Goal: Task Accomplishment & Management: Manage account settings

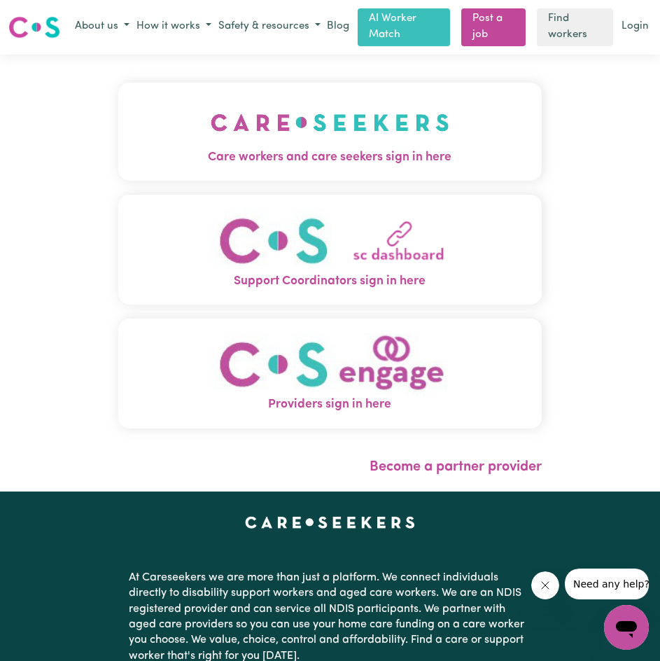
click at [371, 119] on img "Care workers and care seekers sign in here" at bounding box center [330, 123] width 239 height 52
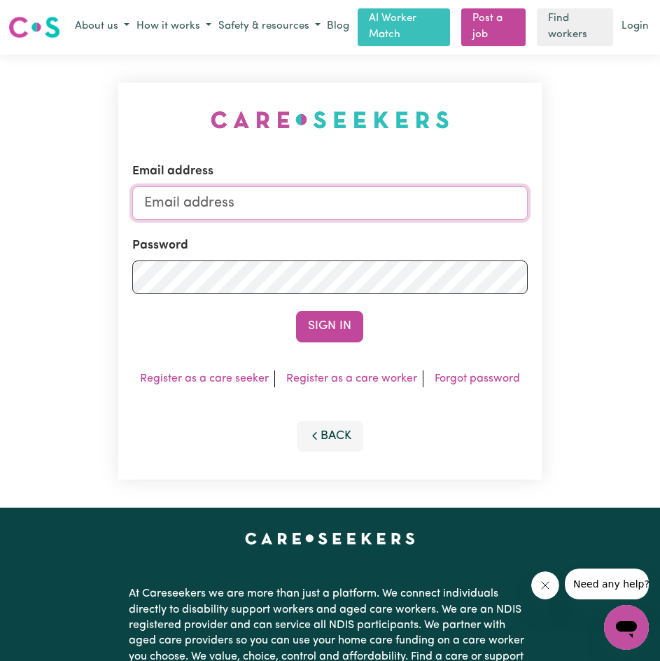
click at [433, 209] on input "Email address" at bounding box center [330, 203] width 396 height 34
drag, startPoint x: 412, startPoint y: 204, endPoint x: -88, endPoint y: 209, distance: 499.4
type input "[EMAIL_ADDRESS][DOMAIN_NAME]"
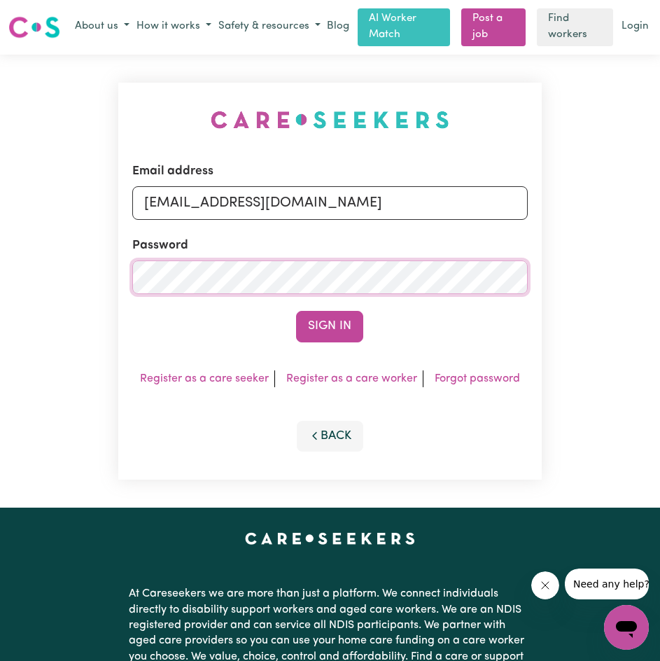
click at [296, 311] on button "Sign In" at bounding box center [329, 326] width 67 height 31
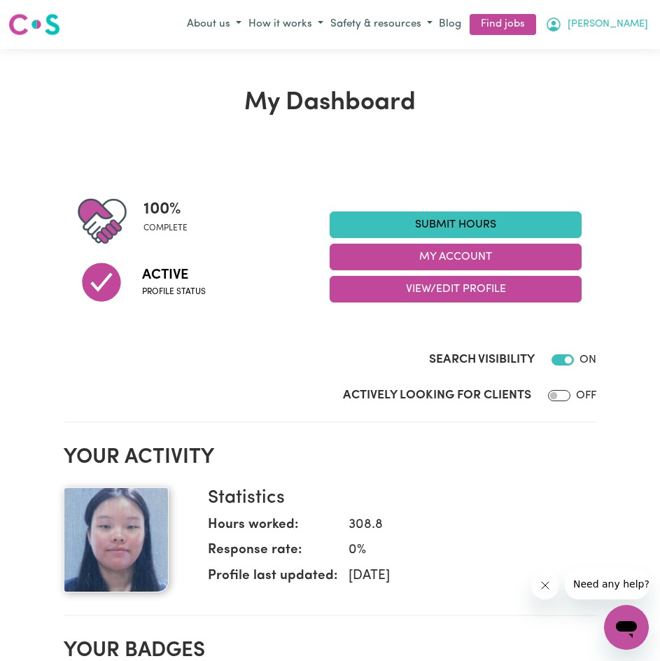
click at [616, 20] on span "[PERSON_NAME]" at bounding box center [608, 24] width 81 height 15
click at [619, 45] on link "My Account" at bounding box center [596, 52] width 111 height 27
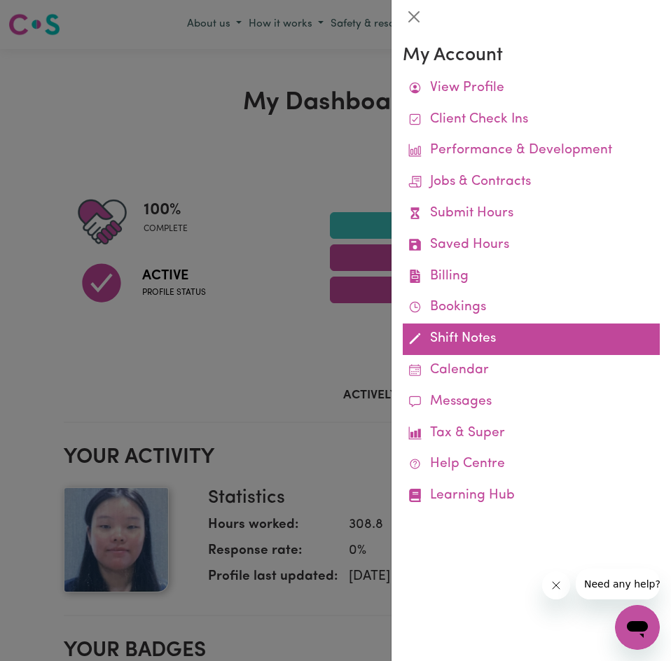
click at [462, 342] on link "Shift Notes" at bounding box center [531, 340] width 257 height 32
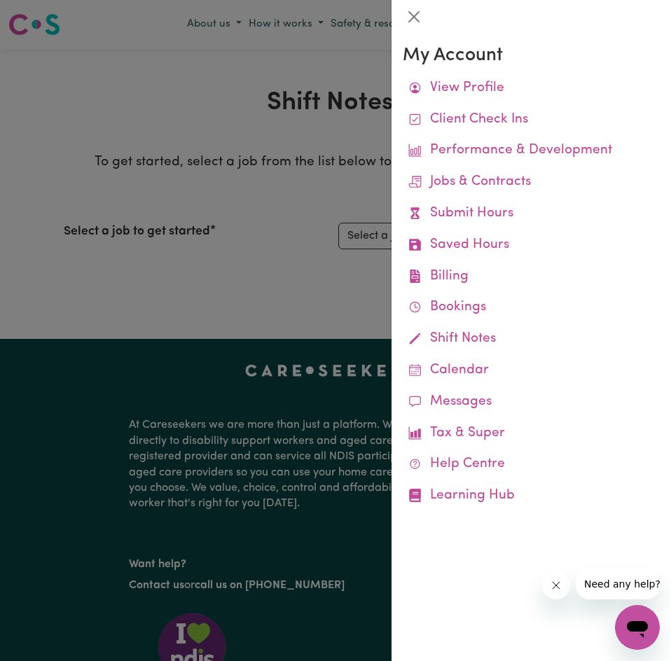
click at [277, 248] on div at bounding box center [335, 330] width 671 height 661
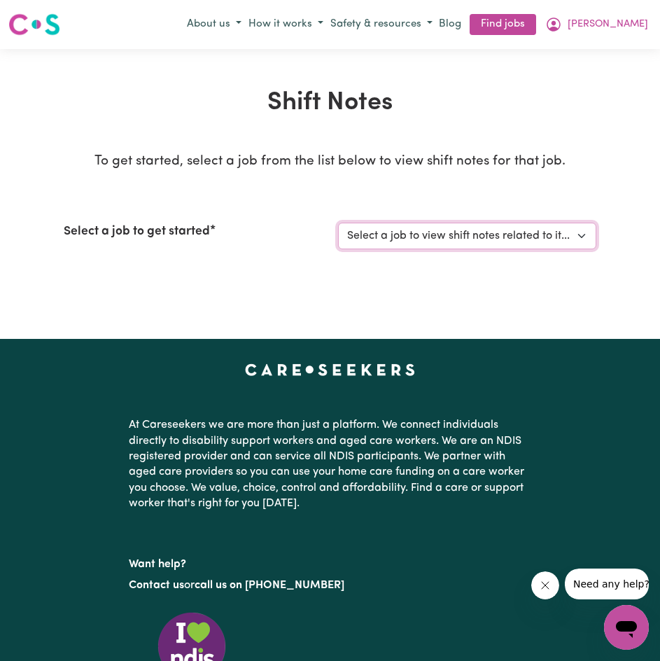
click at [415, 238] on select "Select a job to view shift notes related to it... [[PERSON_NAME]] Disability su…" at bounding box center [467, 236] width 258 height 27
select select "4878"
click at [338, 223] on select "Select a job to view shift notes related to it... [[PERSON_NAME]] Disability su…" at bounding box center [467, 236] width 258 height 27
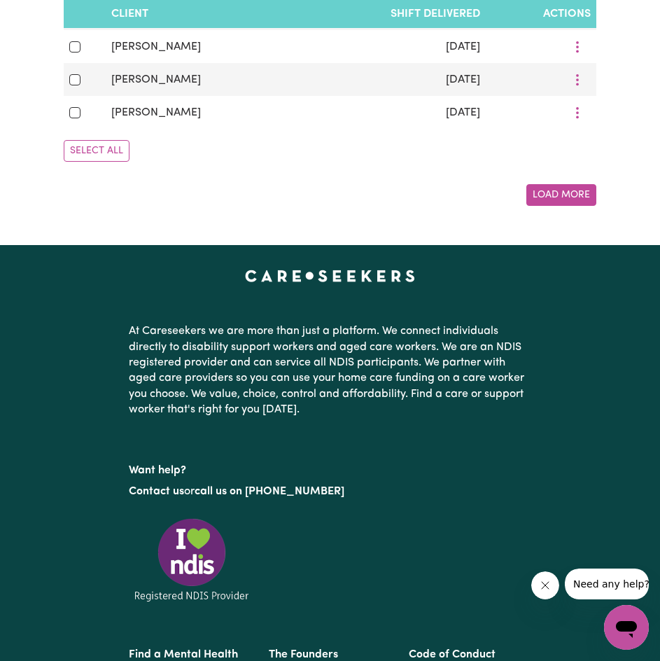
scroll to position [934, 0]
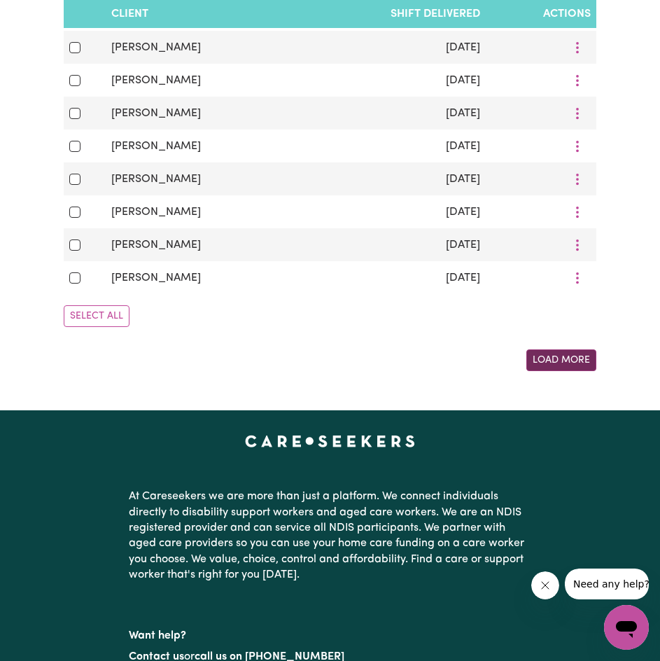
click at [562, 371] on button "Load More" at bounding box center [562, 360] width 70 height 22
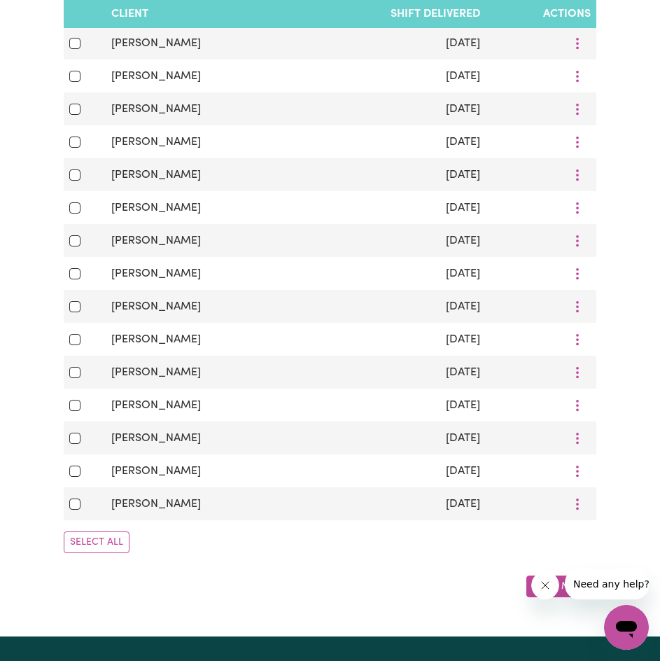
scroll to position [1751, 0]
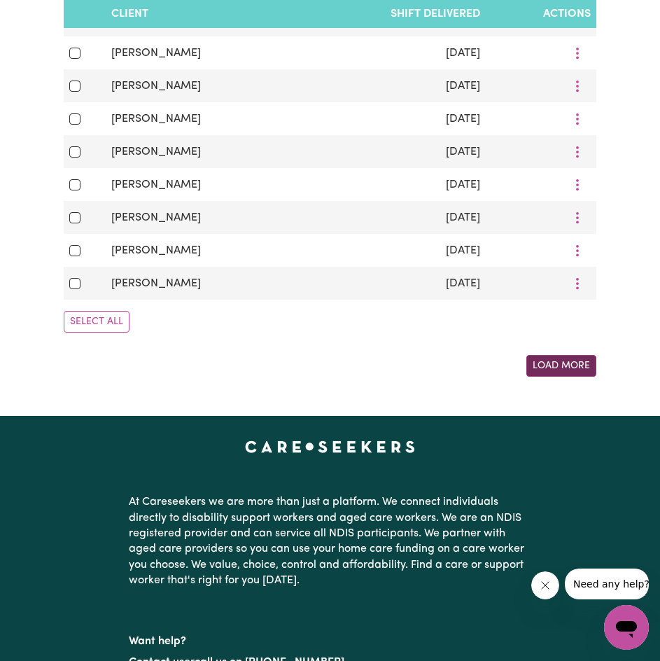
click at [573, 377] on button "Load More" at bounding box center [562, 366] width 70 height 22
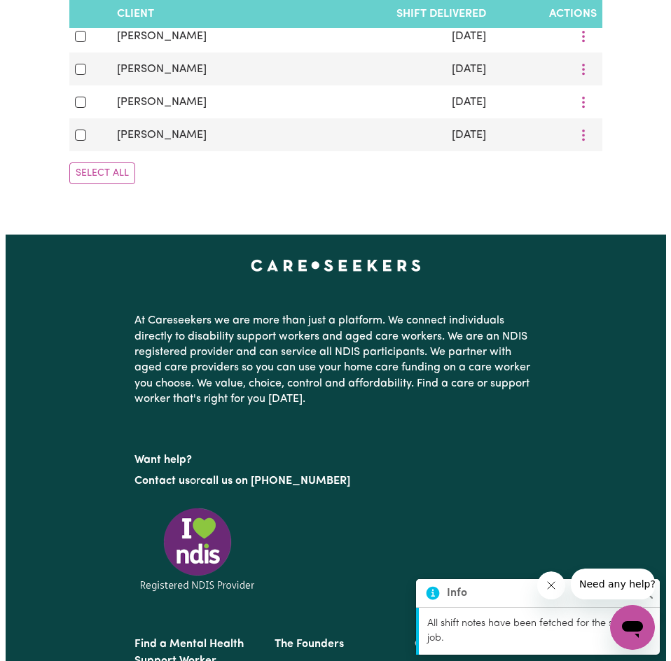
scroll to position [1868, 0]
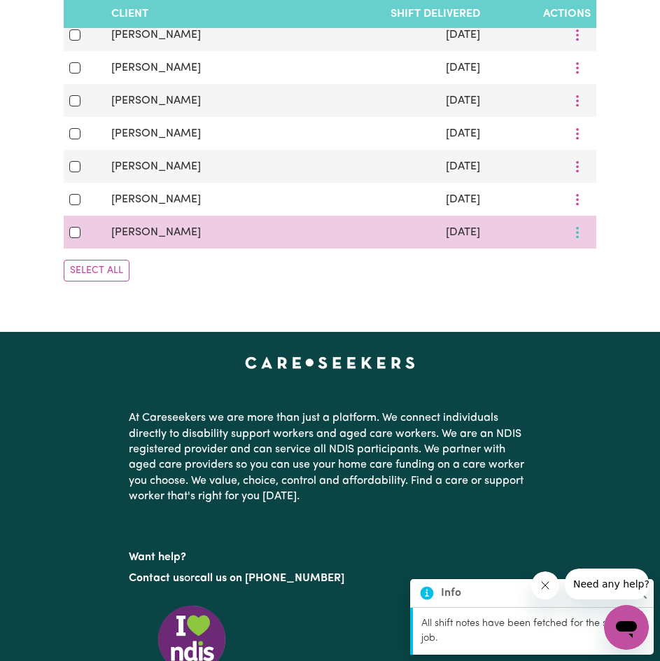
click at [581, 240] on icon "More options" at bounding box center [578, 233] width 14 height 14
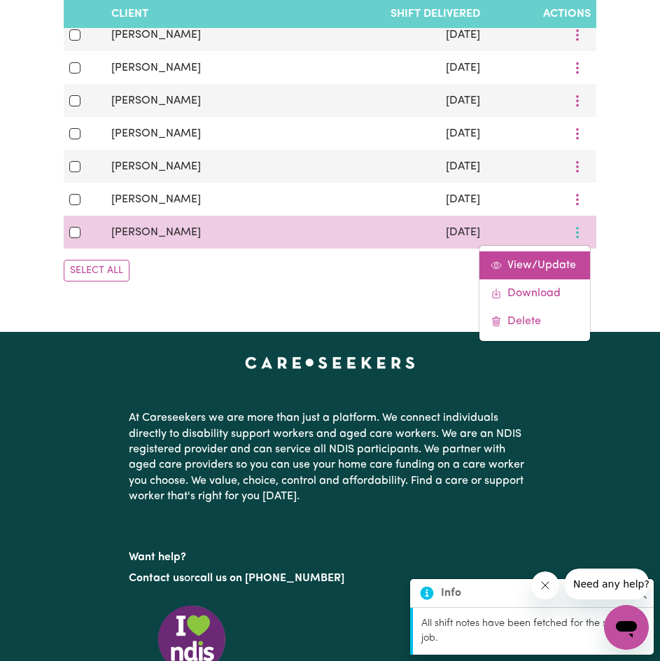
click at [564, 279] on link "View/Update" at bounding box center [535, 265] width 111 height 28
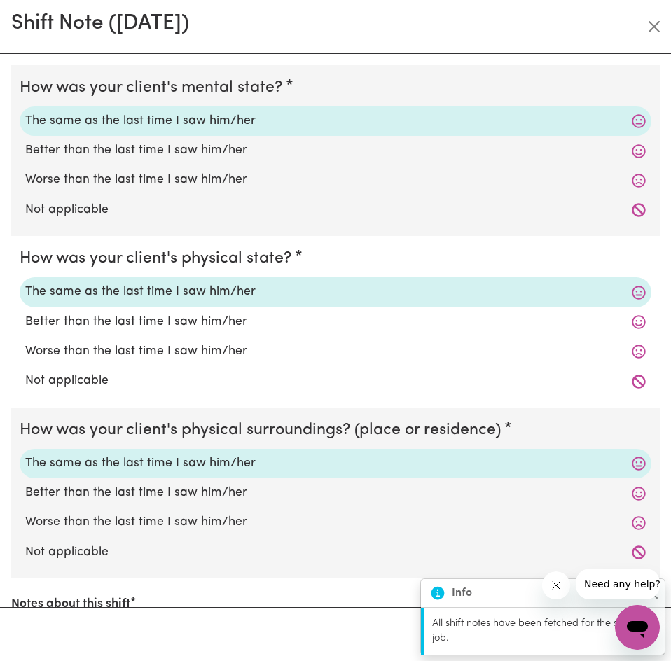
scroll to position [270, 0]
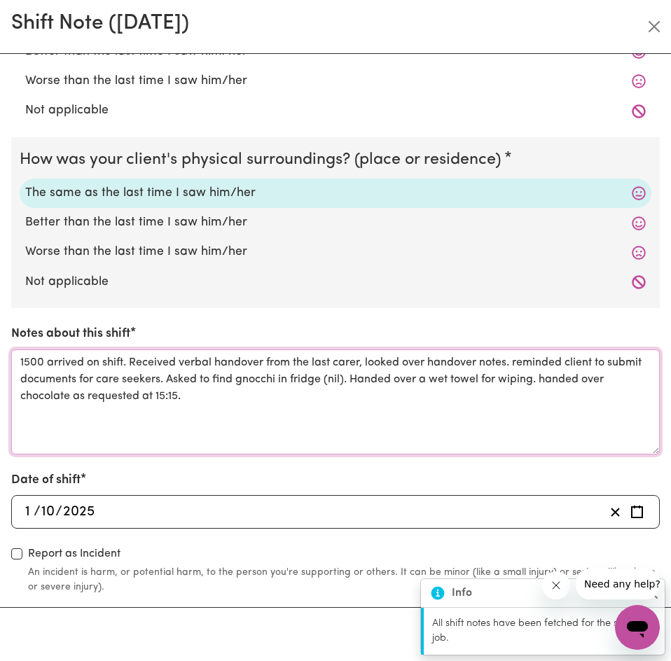
click at [402, 411] on textarea "1500 arrived on shift. Received verbal handover from the last carer, looked ove…" at bounding box center [335, 401] width 649 height 105
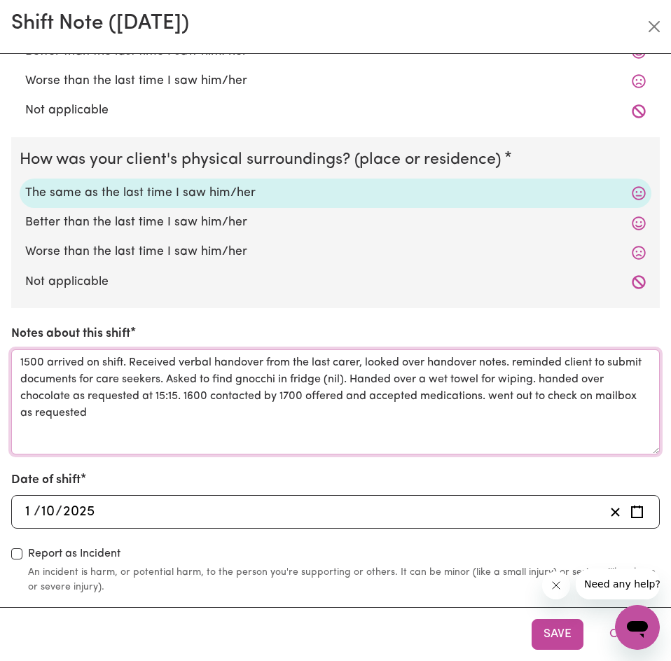
click at [304, 395] on textarea "1500 arrived on shift. Received verbal handover from the last carer, looked ove…" at bounding box center [335, 401] width 649 height 105
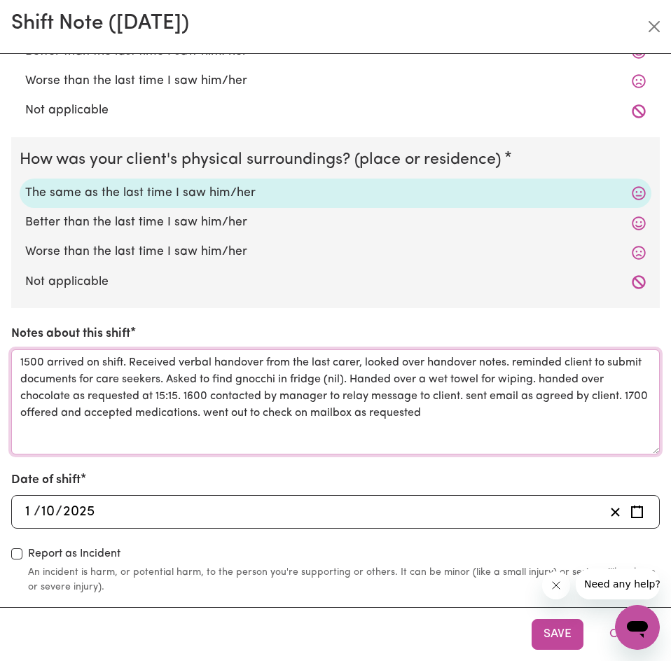
click at [502, 419] on textarea "1500 arrived on shift. Received verbal handover from the last carer, looked ove…" at bounding box center [335, 401] width 649 height 105
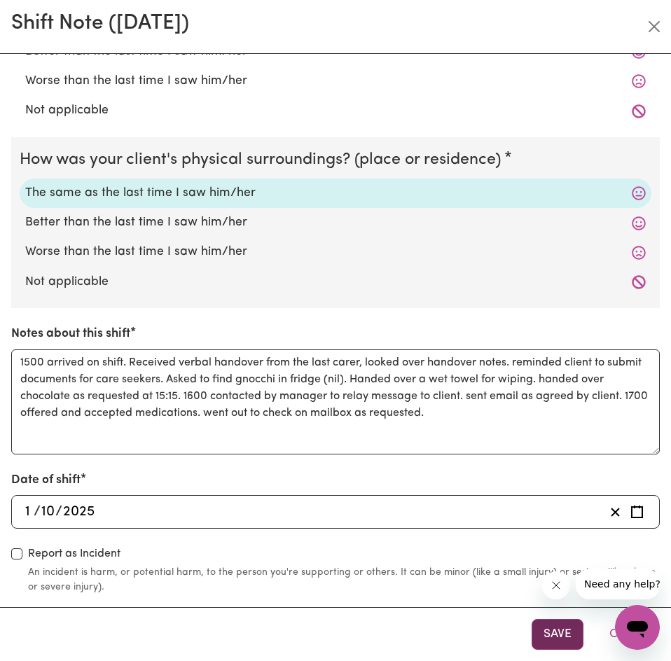
click at [553, 619] on button "Save" at bounding box center [558, 634] width 52 height 31
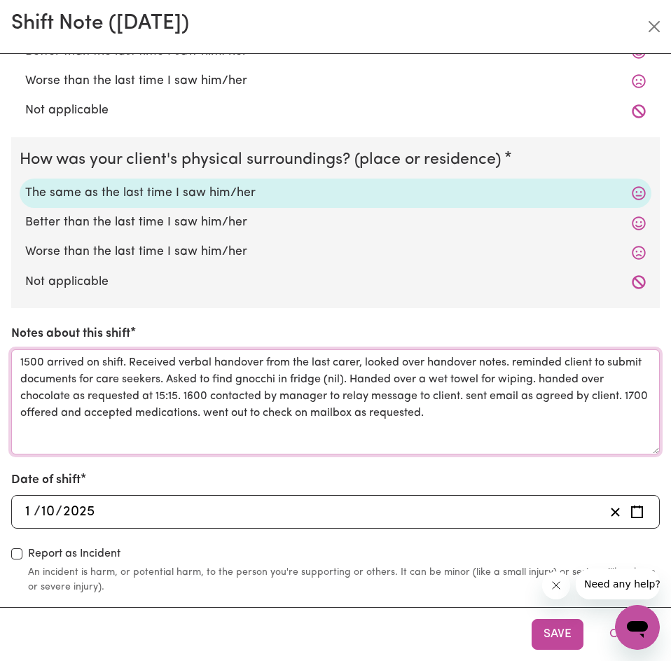
click at [537, 420] on textarea "1500 arrived on shift. Received verbal handover from the last carer, looked ove…" at bounding box center [335, 401] width 649 height 105
type textarea "1500 arrived on shift. Received verbal handover from the last carer, looked ove…"
